Goal: Information Seeking & Learning: Check status

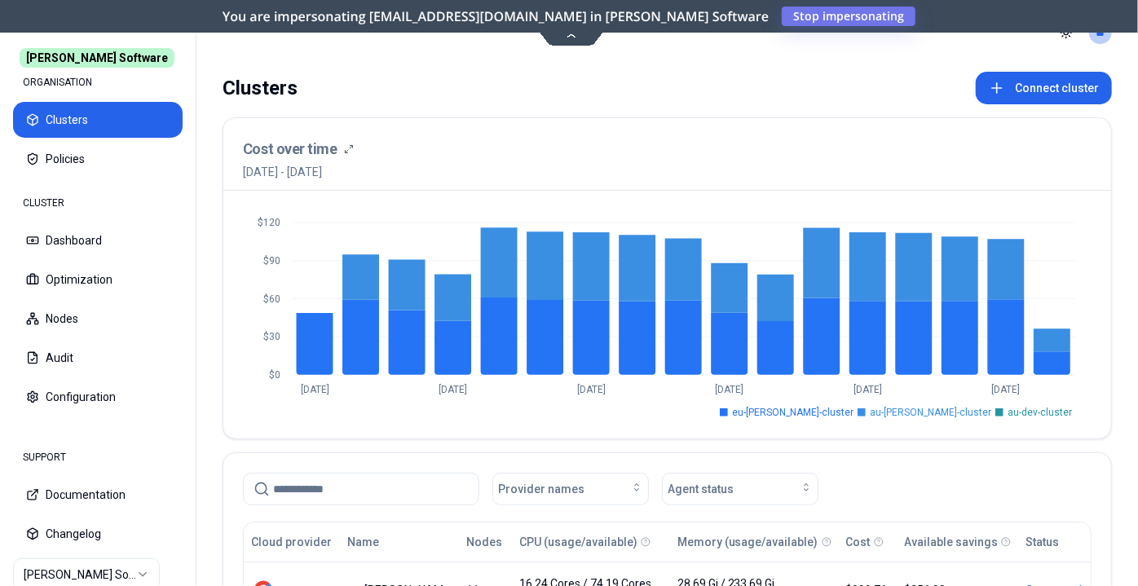
click at [209, 351] on div "Clusters Connect cluster Cost over time 28th August 2025 - 27th September 2025 …" at bounding box center [666, 502] width 941 height 874
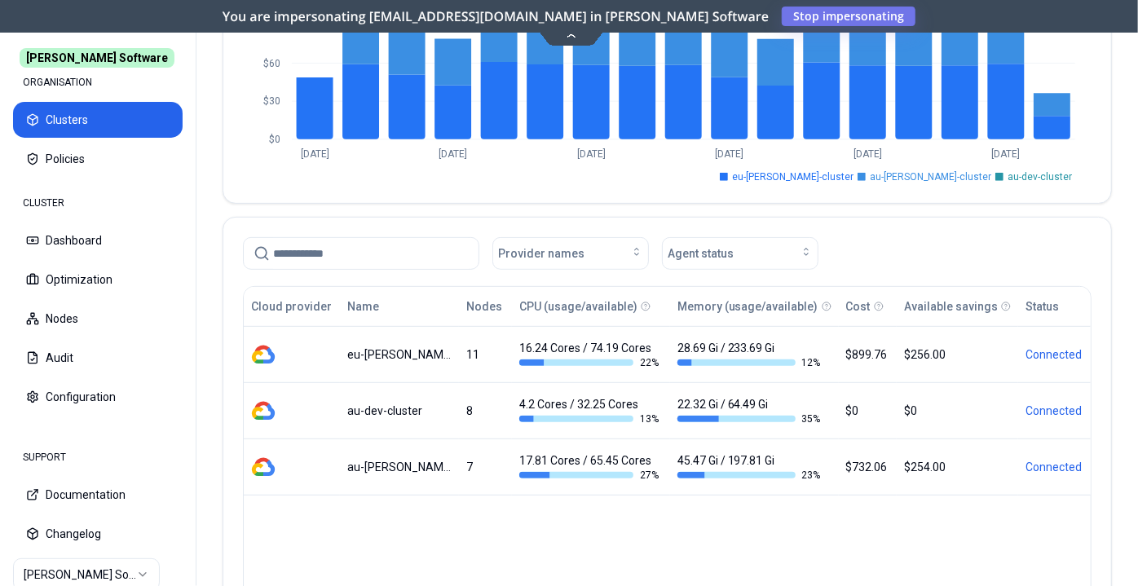
scroll to position [296, 0]
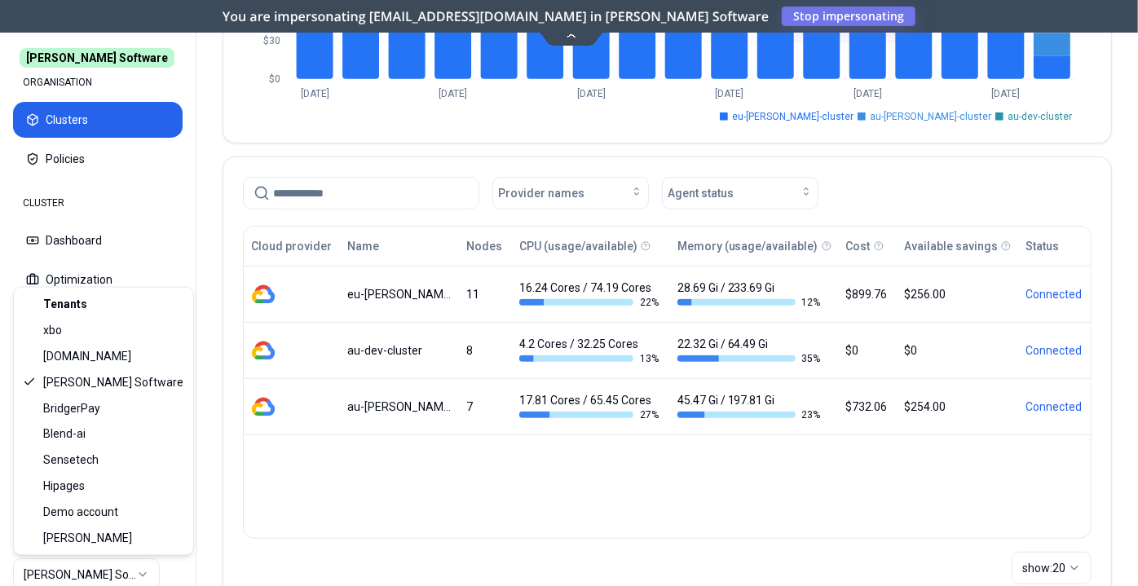
click at [112, 569] on html "Rex Software ORGANISATION Clusters Policies CLUSTER Dashboard Optimization Node…" at bounding box center [569, 293] width 1138 height 586
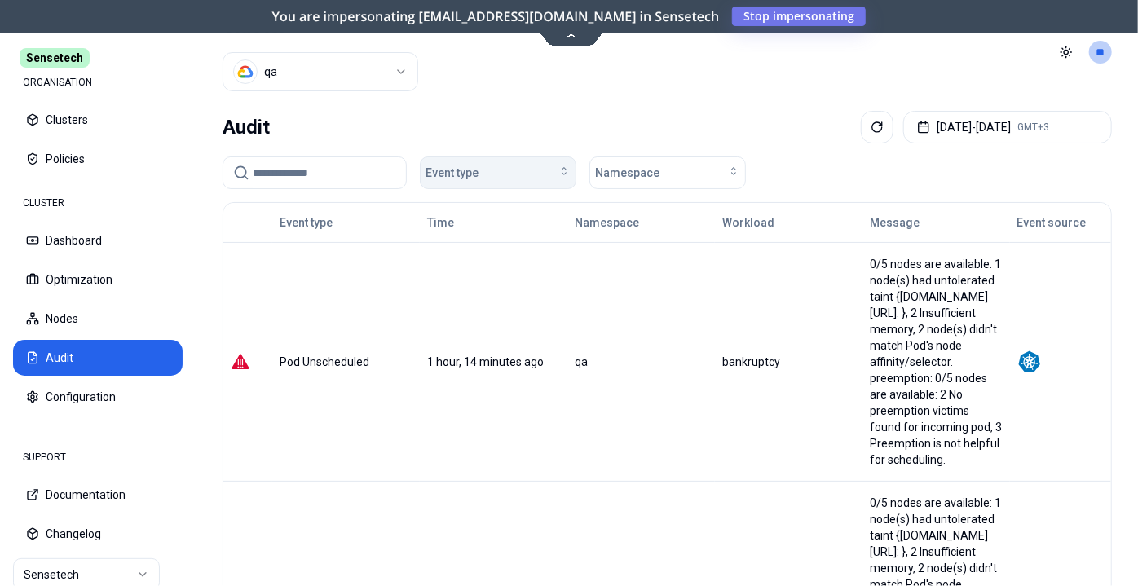
click at [456, 178] on span "Event type" at bounding box center [451, 173] width 53 height 16
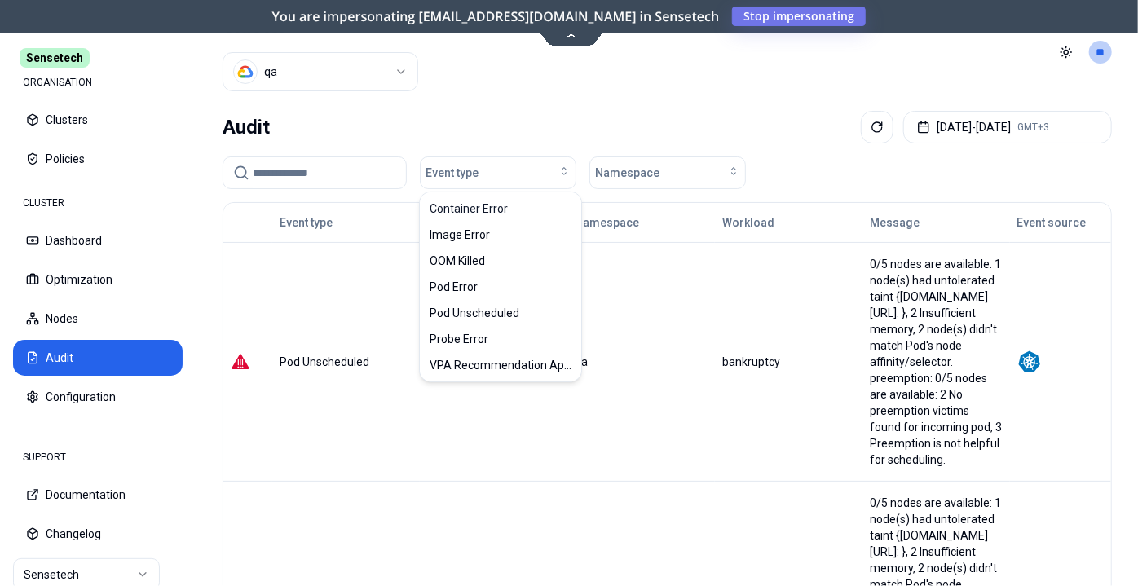
click at [328, 169] on input at bounding box center [324, 172] width 143 height 31
